Goal: Information Seeking & Learning: Check status

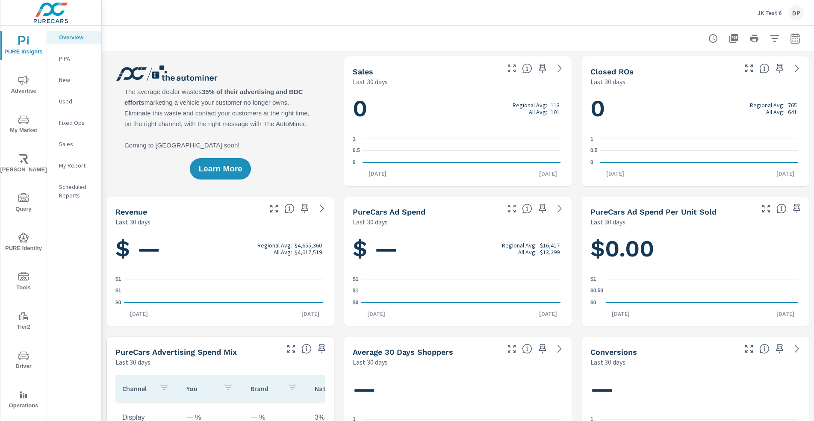
scroll to position [0, 0]
click at [23, 396] on rect "nav menu" at bounding box center [24, 396] width 2 height 3
